Goal: Navigation & Orientation: Find specific page/section

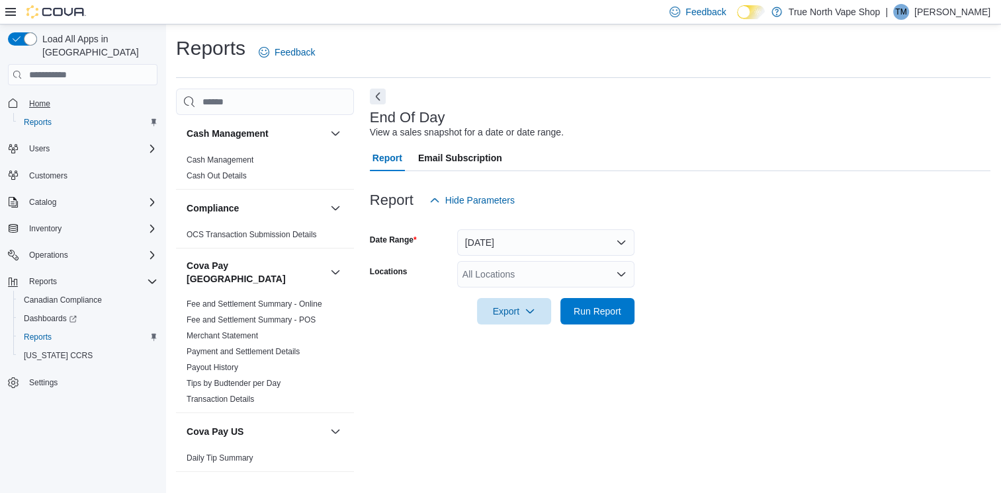
scroll to position [3, 0]
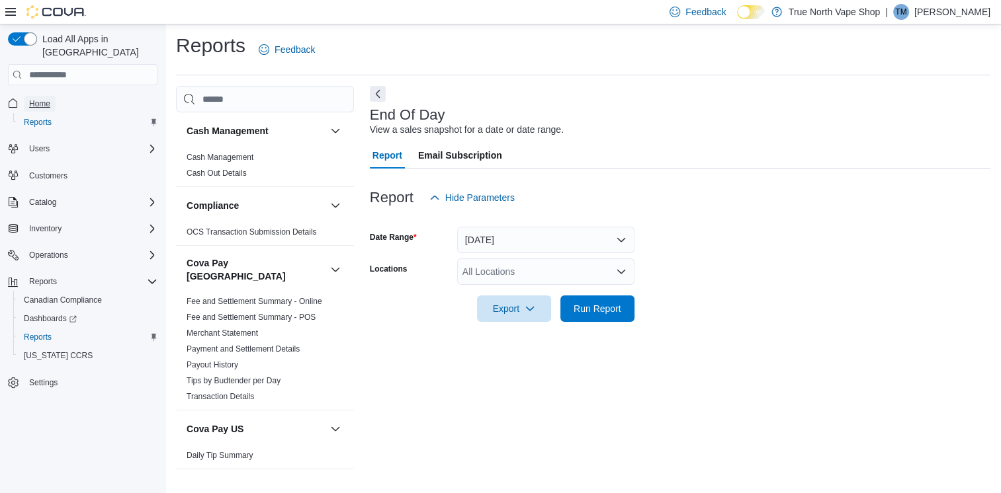
click at [43, 99] on span "Home" at bounding box center [39, 104] width 21 height 11
